Goal: Task Accomplishment & Management: Use online tool/utility

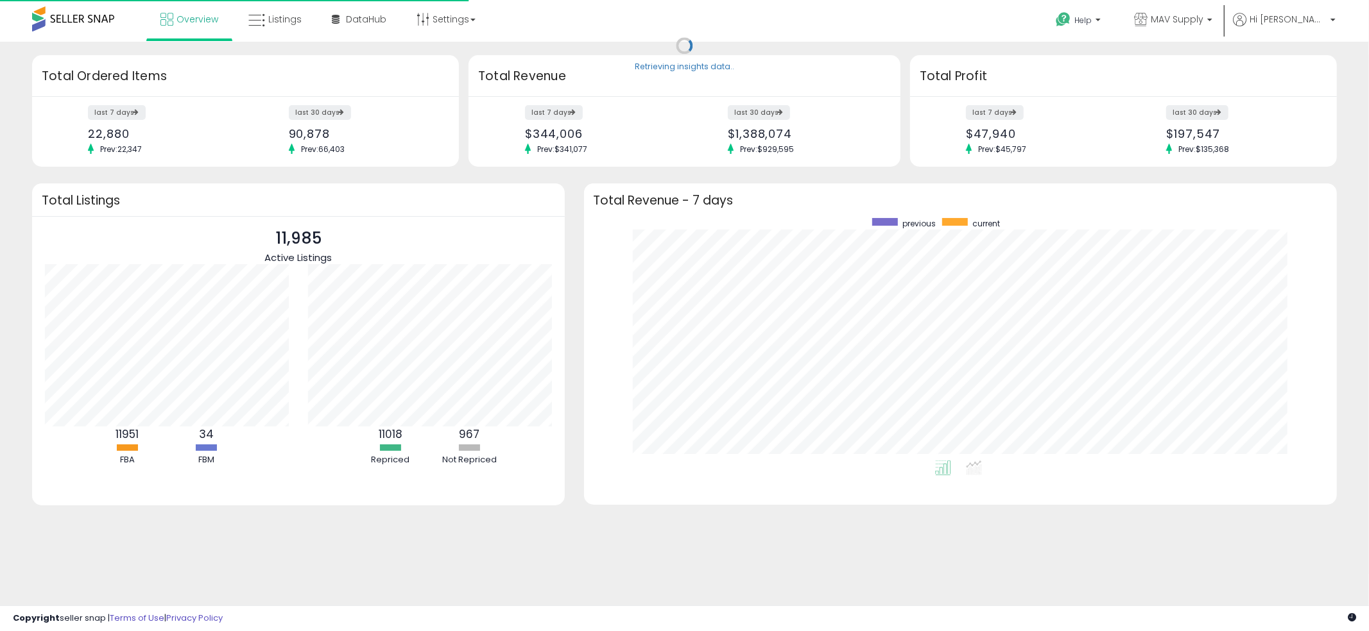
scroll to position [242, 728]
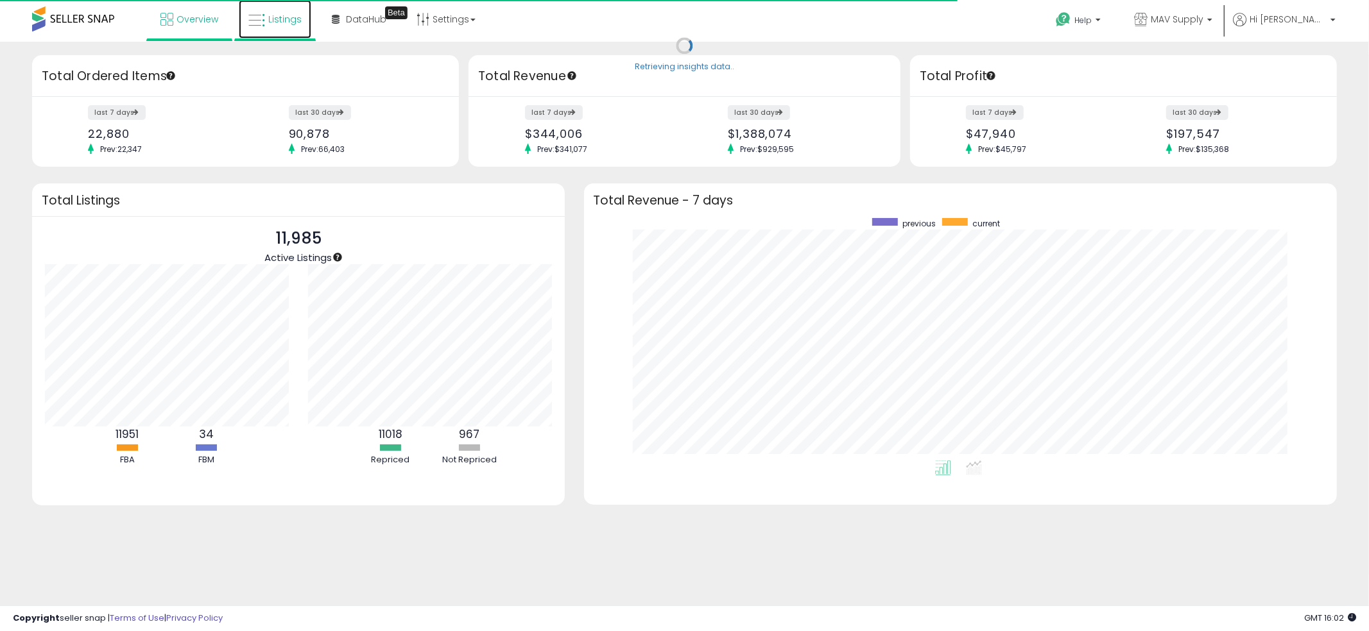
click at [269, 19] on span "Listings" at bounding box center [284, 19] width 33 height 13
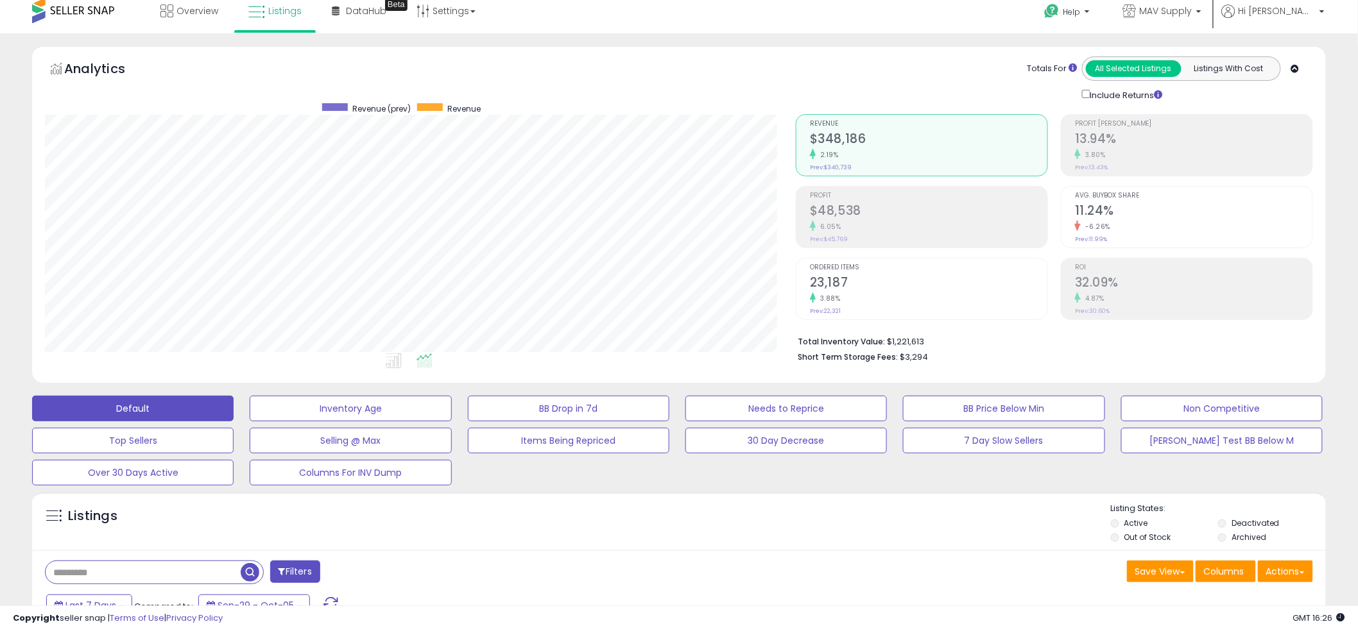
scroll to position [226, 0]
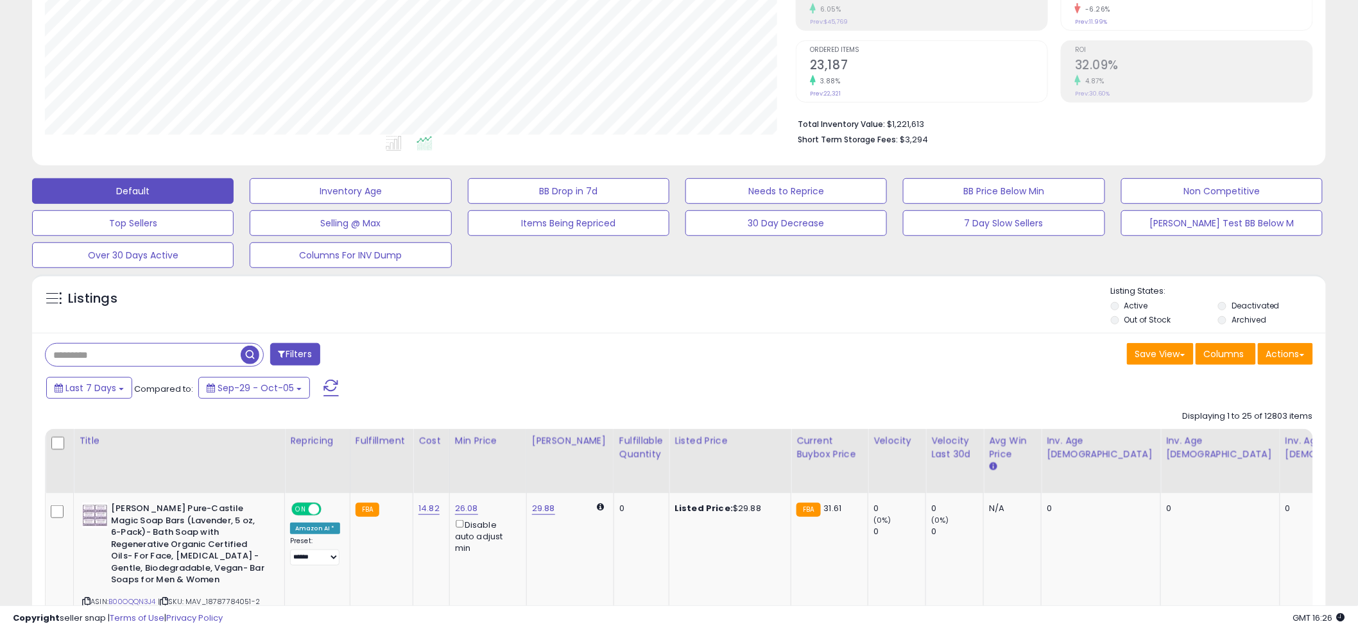
click at [257, 363] on span "button" at bounding box center [250, 355] width 19 height 19
click at [0, 0] on div "Retrieving listings data.." at bounding box center [0, 0] width 0 height 0
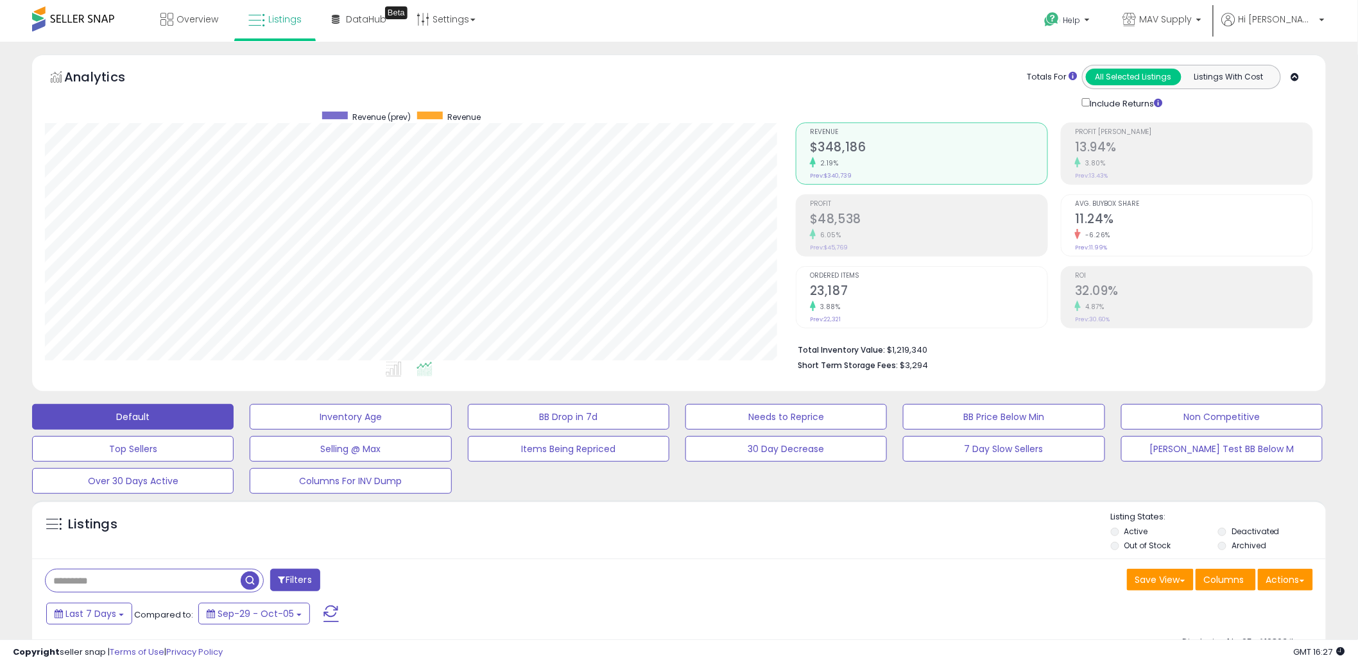
scroll to position [389, 0]
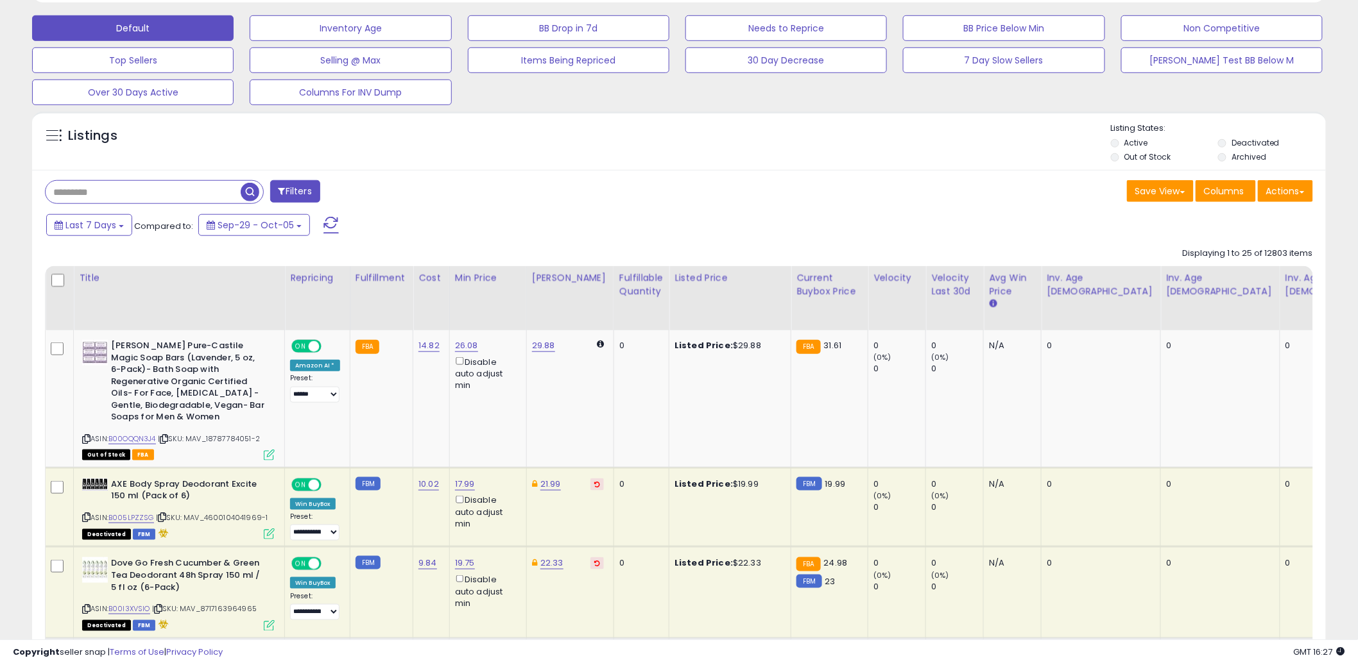
click at [776, 196] on div "Save View Save As New View Update Current View Columns Actions Import Export Vi…" at bounding box center [1001, 192] width 644 height 25
click at [1291, 194] on button "Actions" at bounding box center [1285, 191] width 55 height 22
click at [1260, 259] on link "Export Visible Columns" at bounding box center [1233, 251] width 141 height 20
